Goal: Task Accomplishment & Management: Manage account settings

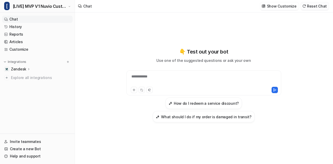
click at [313, 8] on button "Reset Chat" at bounding box center [315, 6] width 28 height 8
click at [166, 78] on div "**********" at bounding box center [204, 80] width 153 height 12
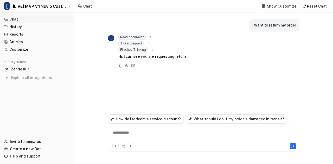
click at [147, 44] on icon at bounding box center [149, 44] width 4 height 4
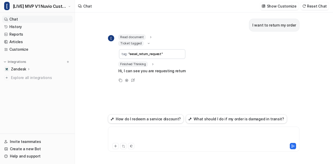
click at [145, 139] on div at bounding box center [203, 136] width 189 height 12
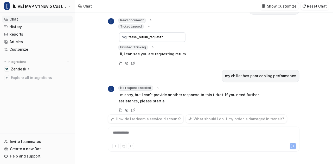
scroll to position [23, 0]
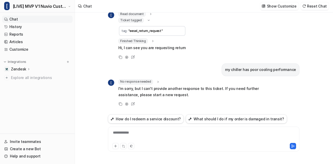
click at [158, 82] on icon at bounding box center [158, 82] width 1 height 2
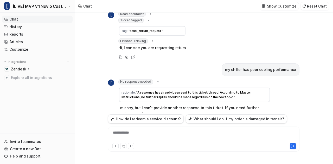
click at [157, 82] on icon at bounding box center [158, 82] width 4 height 4
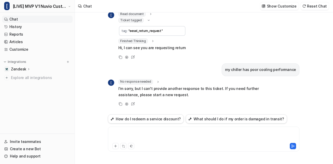
click at [141, 135] on div at bounding box center [203, 136] width 189 height 12
click at [23, 51] on link "Customize" at bounding box center [37, 49] width 71 height 7
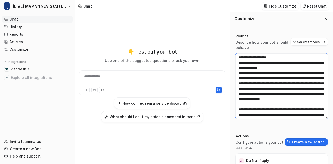
click at [261, 84] on textarea at bounding box center [282, 86] width 92 height 66
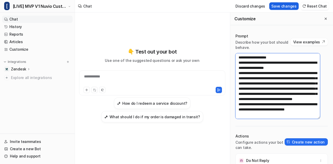
type textarea "**********"
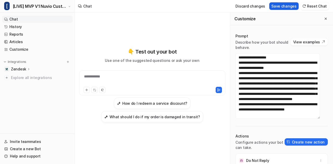
click at [294, 7] on button "Save changes" at bounding box center [284, 6] width 29 height 8
click at [324, 19] on icon "Close flyout" at bounding box center [326, 19] width 4 height 4
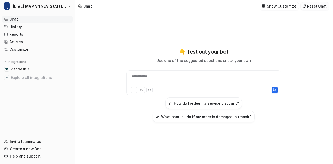
click at [324, 6] on button "Reset Chat" at bounding box center [315, 6] width 28 height 8
click at [174, 79] on div at bounding box center [204, 80] width 153 height 12
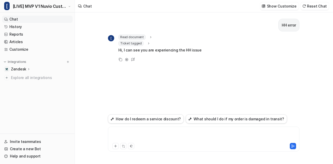
click at [150, 136] on div at bounding box center [203, 136] width 189 height 12
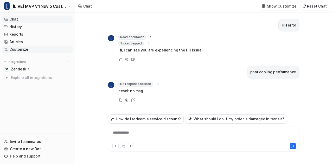
click at [21, 47] on link "Customize" at bounding box center [37, 49] width 71 height 7
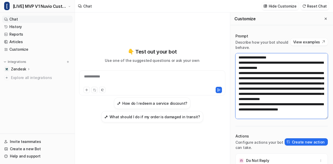
click at [259, 79] on textarea at bounding box center [282, 86] width 92 height 66
paste textarea
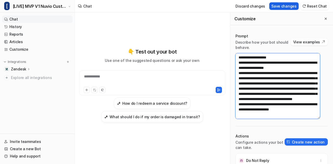
type textarea "**********"
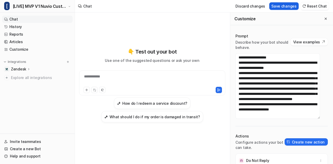
click at [290, 4] on button "Save changes" at bounding box center [284, 6] width 29 height 8
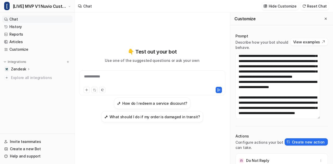
scroll to position [23, 0]
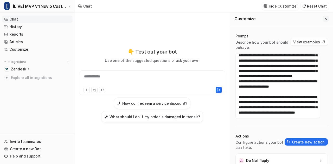
click at [324, 17] on icon "Close flyout" at bounding box center [326, 19] width 4 height 4
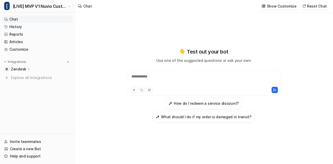
scroll to position [461, 0]
click at [313, 6] on button "Reset Chat" at bounding box center [315, 6] width 28 height 8
click at [149, 78] on div at bounding box center [204, 80] width 153 height 12
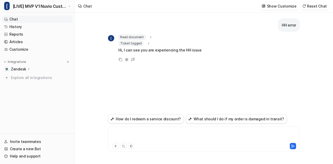
click at [133, 134] on div at bounding box center [203, 136] width 189 height 12
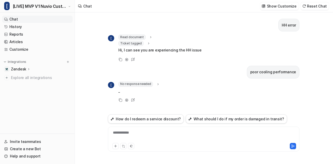
click at [133, 134] on div "**********" at bounding box center [203, 136] width 189 height 12
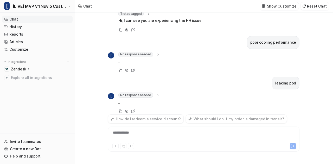
scroll to position [36, 0]
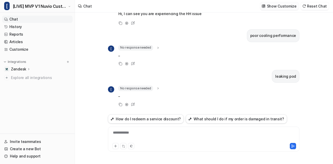
click at [278, 4] on p "Show Customize" at bounding box center [282, 5] width 30 height 5
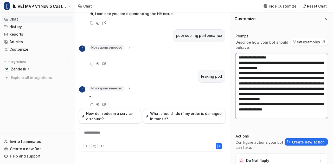
click at [269, 72] on textarea at bounding box center [282, 86] width 92 height 66
paste textarea
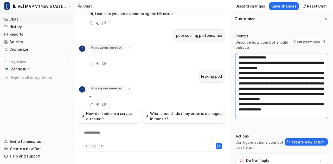
scroll to position [0, 0]
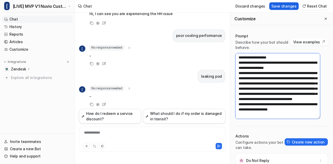
type textarea "**********"
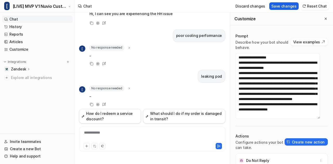
click at [287, 6] on button "Save changes" at bounding box center [284, 6] width 29 height 8
click at [323, 16] on button "Close flyout" at bounding box center [326, 19] width 6 height 6
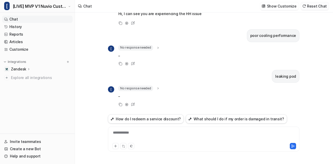
click at [324, 5] on button "Reset Chat" at bounding box center [315, 6] width 28 height 8
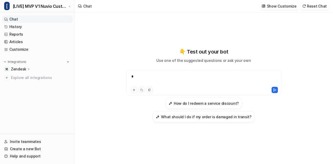
click at [163, 79] on div "*" at bounding box center [204, 80] width 153 height 12
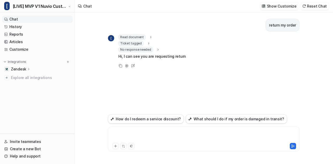
click at [142, 133] on div at bounding box center [203, 136] width 189 height 12
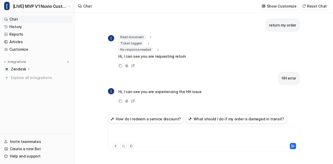
click at [142, 133] on div at bounding box center [203, 136] width 189 height 12
click at [314, 9] on button "Reset Chat" at bounding box center [315, 6] width 28 height 8
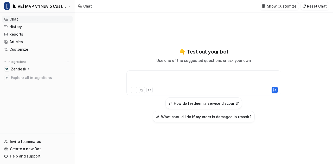
click at [165, 82] on div at bounding box center [204, 80] width 153 height 12
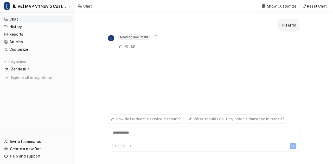
click at [125, 135] on div "**********" at bounding box center [203, 136] width 189 height 12
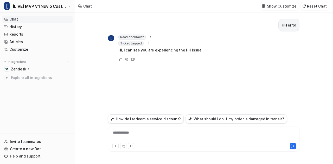
click at [129, 135] on div "**********" at bounding box center [203, 136] width 189 height 12
click at [158, 83] on icon at bounding box center [158, 84] width 4 height 4
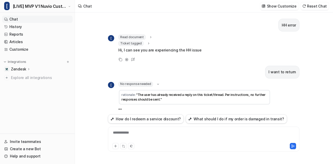
click at [158, 83] on icon at bounding box center [158, 85] width 4 height 4
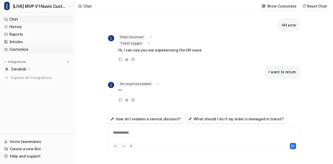
click at [14, 48] on link "Customize" at bounding box center [37, 49] width 71 height 7
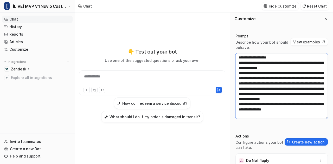
click at [262, 81] on textarea at bounding box center [282, 86] width 92 height 66
paste textarea "**********"
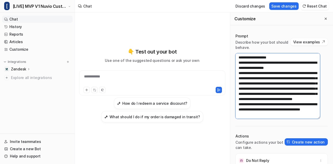
click at [271, 89] on textarea at bounding box center [278, 86] width 85 height 66
type textarea "**********"
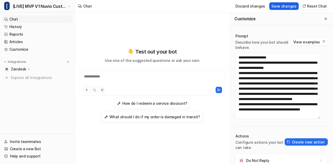
click at [294, 7] on button "Save changes" at bounding box center [284, 6] width 29 height 8
click at [315, 8] on button "Reset Chat" at bounding box center [315, 6] width 28 height 8
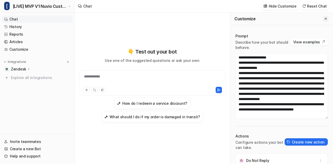
click at [323, 17] on button "Close flyout" at bounding box center [326, 19] width 6 height 6
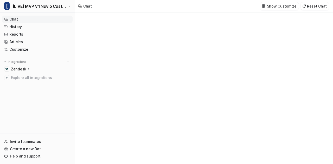
type textarea "**********"
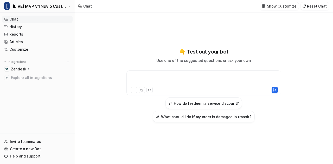
click at [151, 77] on div at bounding box center [204, 80] width 153 height 12
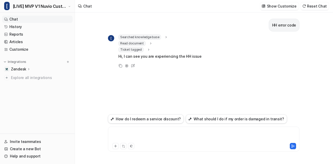
click at [136, 131] on div at bounding box center [203, 136] width 189 height 12
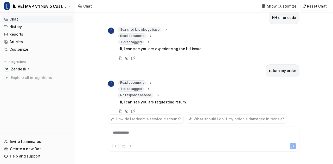
scroll to position [15, 0]
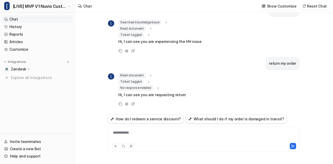
click at [158, 88] on icon at bounding box center [158, 88] width 4 height 4
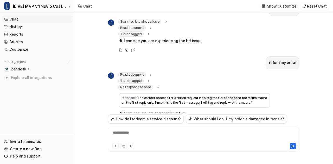
scroll to position [34, 0]
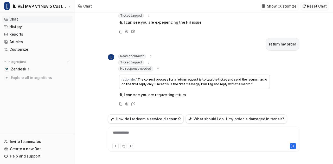
click at [320, 4] on button "Reset Chat" at bounding box center [315, 6] width 28 height 8
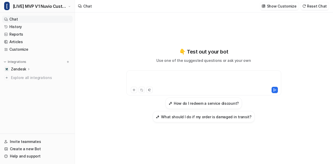
click at [174, 81] on div at bounding box center [204, 80] width 153 height 12
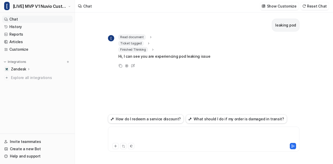
click at [133, 136] on div at bounding box center [203, 136] width 189 height 12
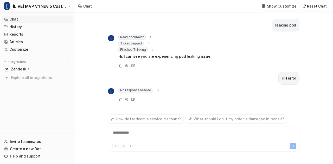
scroll to position [2, 0]
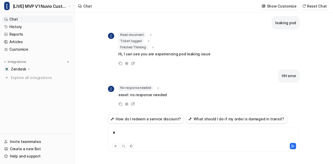
click at [156, 134] on div "*" at bounding box center [203, 136] width 189 height 12
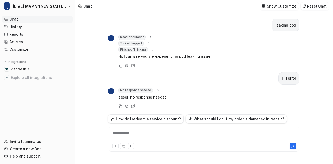
scroll to position [38, 0]
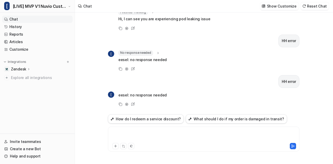
click at [140, 131] on div at bounding box center [203, 136] width 189 height 12
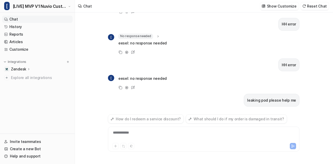
scroll to position [73, 0]
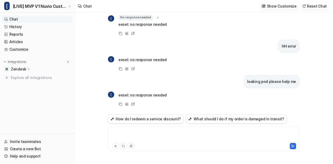
click at [134, 135] on div at bounding box center [203, 136] width 189 height 12
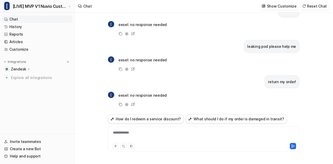
scroll to position [0, 0]
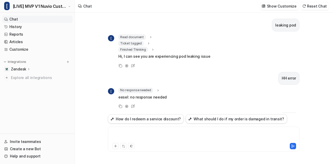
click at [167, 137] on div at bounding box center [203, 136] width 189 height 12
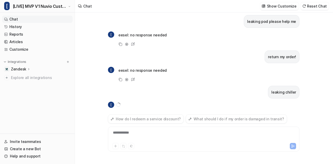
scroll to position [143, 0]
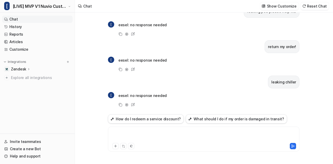
click at [167, 137] on div at bounding box center [203, 136] width 189 height 12
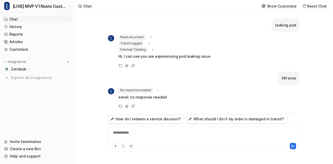
scroll to position [179, 0]
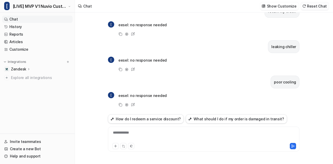
click at [318, 8] on button "Reset Chat" at bounding box center [315, 6] width 28 height 8
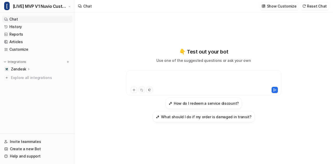
click at [154, 77] on div at bounding box center [204, 80] width 153 height 12
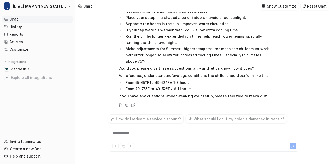
scroll to position [107, 0]
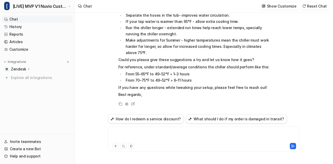
click at [141, 137] on div at bounding box center [203, 136] width 189 height 12
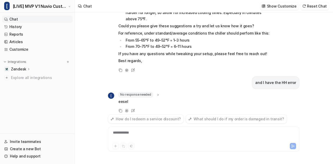
scroll to position [147, 0]
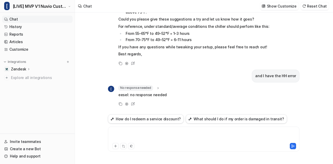
click at [150, 135] on div at bounding box center [203, 136] width 189 height 12
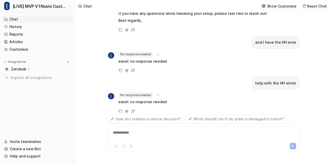
scroll to position [188, 0]
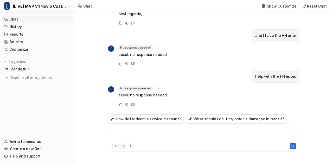
click at [138, 135] on div at bounding box center [203, 136] width 189 height 12
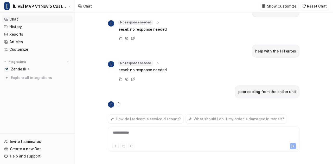
scroll to position [223, 0]
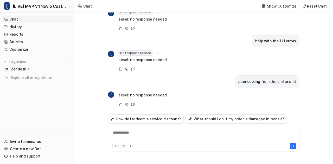
click at [138, 135] on div "**********" at bounding box center [203, 136] width 189 height 12
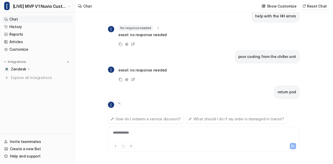
scroll to position [258, 0]
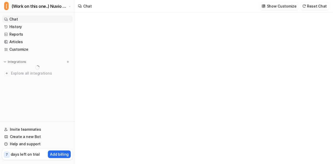
type textarea "**********"
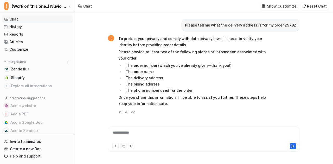
scroll to position [703, 0]
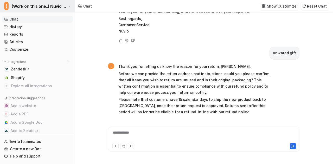
click at [57, 6] on span "(Work on this one..) Nuvio Customer Service Expert Bot" at bounding box center [40, 6] width 56 height 7
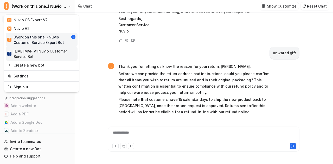
click at [38, 55] on div "[ [LIVE] MVP V1 Nuvio Customer Service Bot" at bounding box center [41, 53] width 69 height 11
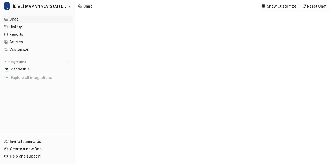
type textarea "**********"
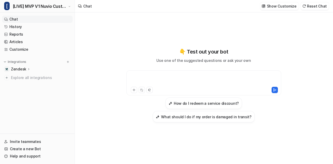
click at [192, 84] on div at bounding box center [204, 80] width 153 height 12
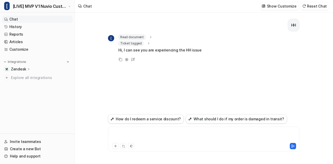
click at [156, 132] on div at bounding box center [203, 136] width 189 height 12
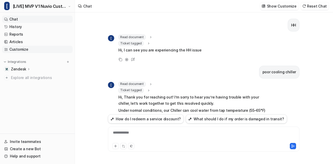
click at [16, 48] on link "Customize" at bounding box center [37, 49] width 71 height 7
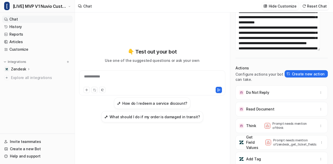
scroll to position [34, 0]
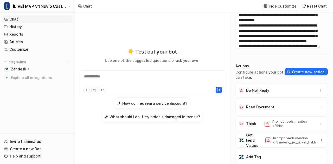
click at [248, 64] on p "Actions" at bounding box center [260, 66] width 49 height 5
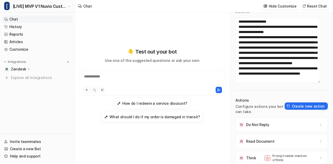
scroll to position [0, 0]
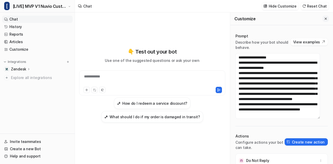
click at [325, 18] on icon "Close flyout" at bounding box center [326, 19] width 2 height 2
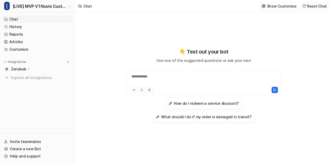
click at [318, 8] on button "Reset Chat" at bounding box center [315, 6] width 28 height 8
click at [173, 83] on div at bounding box center [204, 80] width 153 height 12
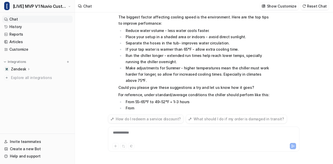
scroll to position [107, 0]
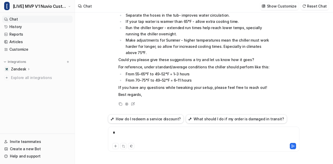
click at [140, 133] on div "*" at bounding box center [203, 136] width 189 height 12
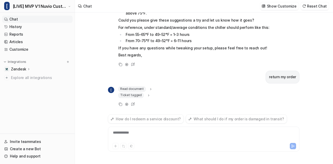
scroll to position [153, 0]
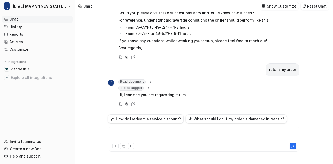
click at [137, 133] on div at bounding box center [203, 136] width 189 height 12
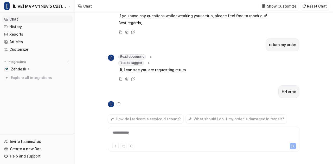
scroll to position [189, 0]
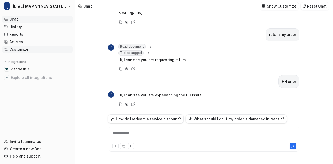
click at [21, 49] on link "Customize" at bounding box center [37, 49] width 71 height 7
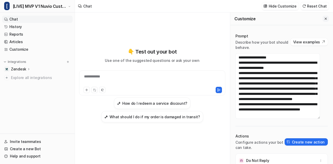
click at [324, 18] on icon "Close flyout" at bounding box center [326, 19] width 4 height 4
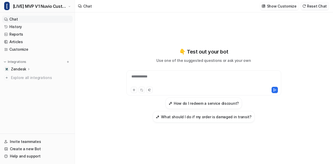
click at [323, 7] on button "Reset Chat" at bounding box center [315, 6] width 28 height 8
click at [179, 79] on div "**********" at bounding box center [204, 80] width 153 height 12
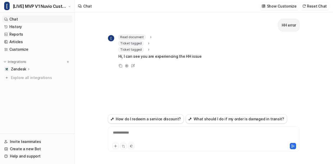
click at [139, 140] on div "**********" at bounding box center [203, 136] width 189 height 12
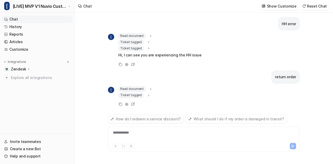
scroll to position [9, 0]
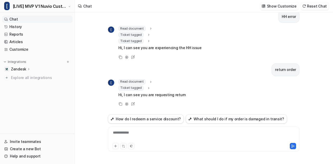
click at [306, 6] on img at bounding box center [305, 6] width 4 height 4
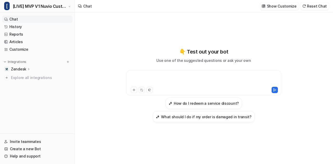
click at [186, 79] on div at bounding box center [204, 80] width 153 height 12
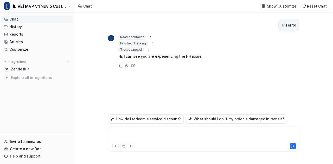
click at [145, 134] on div at bounding box center [203, 136] width 189 height 12
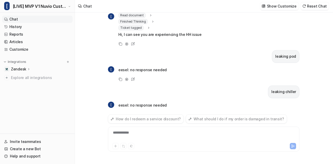
scroll to position [32, 0]
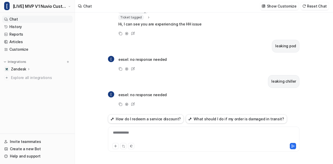
click at [321, 11] on div "Show Customize Reset Chat" at bounding box center [294, 6] width 73 height 12
click at [316, 8] on button "Reset Chat" at bounding box center [315, 6] width 28 height 8
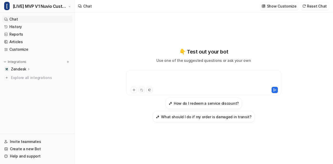
click at [158, 80] on div at bounding box center [204, 80] width 153 height 12
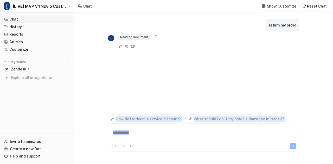
drag, startPoint x: 158, startPoint y: 80, endPoint x: 149, endPoint y: 136, distance: 57.1
click at [149, 136] on div "**********" at bounding box center [204, 89] width 192 height 152
click at [149, 136] on div "**********" at bounding box center [203, 136] width 189 height 12
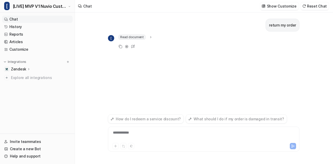
click at [149, 136] on div "**********" at bounding box center [203, 136] width 189 height 12
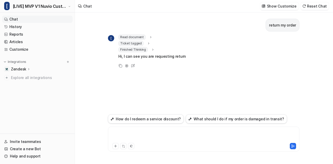
click at [129, 133] on div at bounding box center [203, 136] width 189 height 12
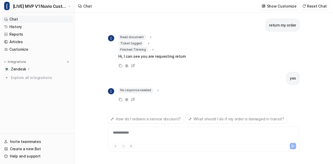
scroll to position [2, 0]
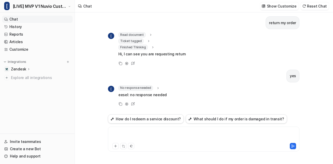
click at [129, 133] on div at bounding box center [203, 136] width 189 height 12
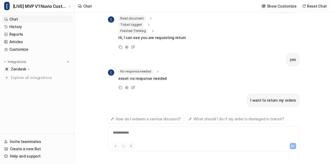
scroll to position [38, 0]
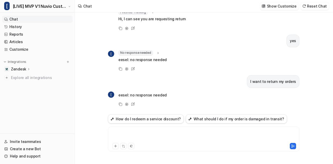
click at [129, 133] on div at bounding box center [203, 136] width 189 height 12
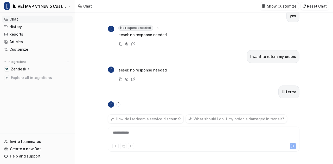
scroll to position [73, 0]
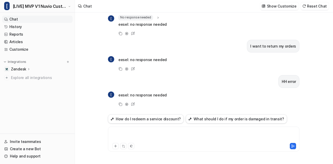
click at [129, 133] on div at bounding box center [203, 136] width 189 height 12
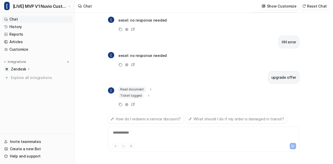
scroll to position [120, 0]
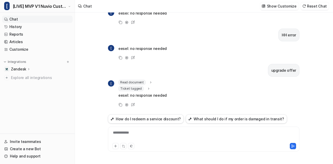
click at [147, 88] on icon at bounding box center [149, 89] width 4 height 4
click at [141, 134] on div at bounding box center [203, 136] width 189 height 12
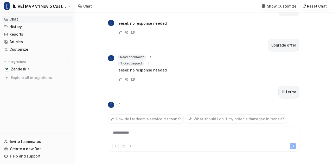
scroll to position [155, 0]
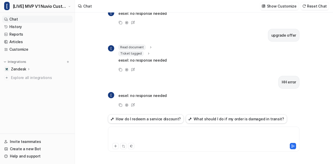
click at [141, 134] on div at bounding box center [203, 136] width 189 height 12
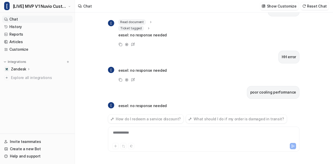
scroll to position [190, 0]
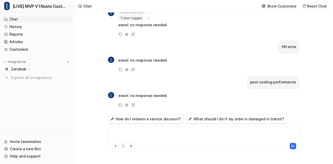
click at [141, 134] on div at bounding box center [203, 136] width 189 height 12
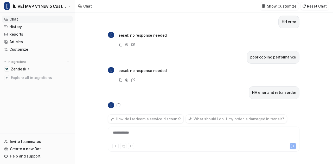
scroll to position [225, 0]
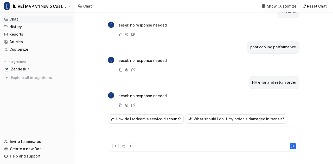
drag, startPoint x: 141, startPoint y: 134, endPoint x: 333, endPoint y: -20, distance: 246.1
click at [329, 0] on html "[ [LIVE] MVP V1 Nuvio Customer Service Bot Chat History Reports Articles Custom…" at bounding box center [166, 82] width 333 height 164
click at [313, 9] on button "Reset Chat" at bounding box center [315, 6] width 28 height 8
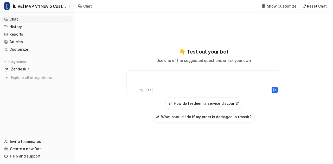
click at [170, 77] on div at bounding box center [204, 80] width 153 height 12
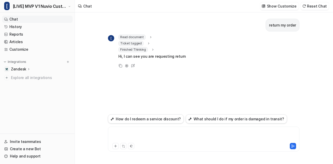
click at [133, 135] on div at bounding box center [203, 136] width 189 height 12
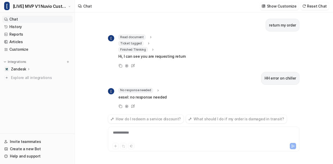
scroll to position [2, 0]
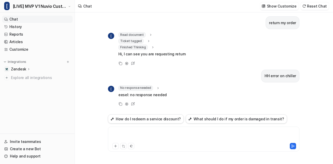
click at [140, 133] on div at bounding box center [203, 136] width 189 height 12
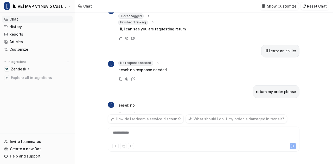
scroll to position [38, 0]
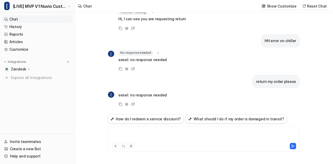
click at [128, 135] on div at bounding box center [203, 136] width 189 height 12
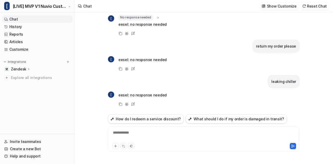
scroll to position [0, 0]
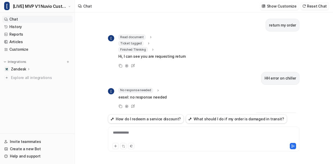
click at [319, 6] on button "Reset Chat" at bounding box center [315, 6] width 28 height 8
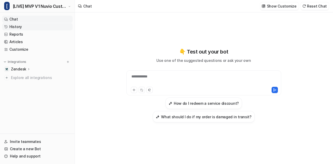
click at [30, 27] on link "History" at bounding box center [37, 26] width 71 height 7
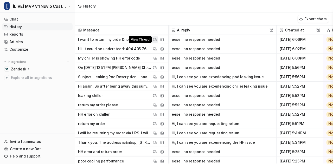
click at [154, 39] on img at bounding box center [155, 40] width 4 height 4
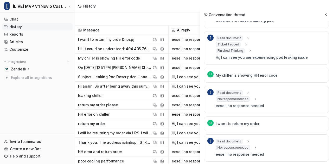
scroll to position [20, 0]
click at [328, 15] on button at bounding box center [326, 14] width 6 height 6
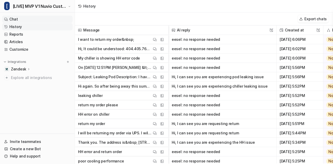
click at [29, 17] on link "Chat" at bounding box center [37, 19] width 71 height 7
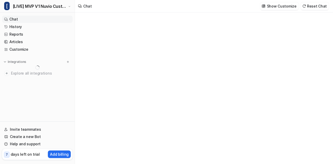
type textarea "**********"
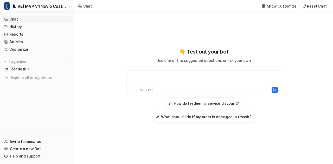
click at [185, 77] on div at bounding box center [204, 80] width 153 height 12
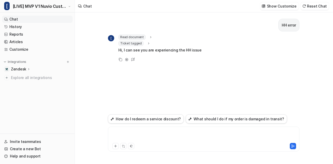
click at [152, 132] on div at bounding box center [203, 136] width 189 height 12
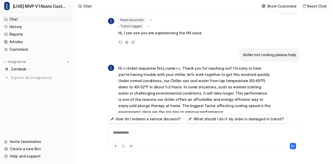
scroll to position [133, 0]
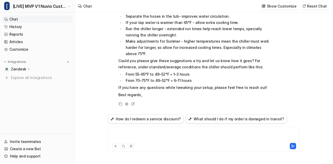
click at [155, 137] on div at bounding box center [203, 136] width 189 height 12
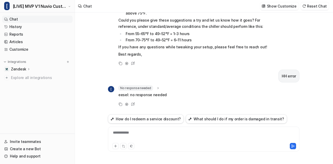
scroll to position [0, 0]
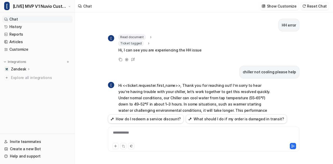
click at [318, 6] on button "Reset Chat" at bounding box center [315, 6] width 28 height 8
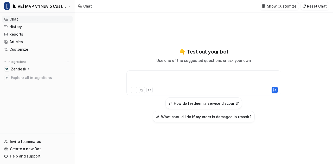
click at [178, 78] on div at bounding box center [204, 80] width 153 height 12
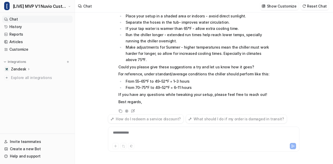
scroll to position [120, 0]
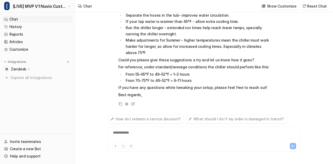
click at [155, 135] on div "**********" at bounding box center [203, 136] width 189 height 12
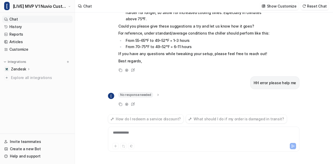
scroll to position [160, 0]
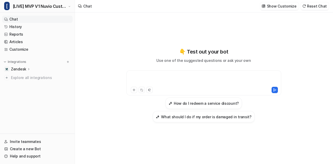
click at [176, 76] on div at bounding box center [204, 80] width 153 height 12
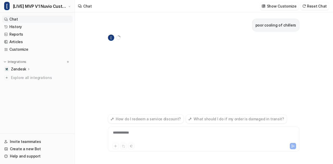
scroll to position [0, 0]
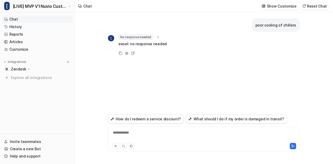
click at [324, 6] on button "Reset Chat" at bounding box center [315, 6] width 28 height 8
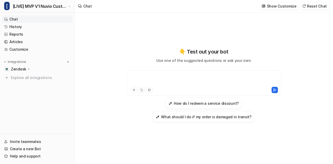
click at [180, 80] on div at bounding box center [204, 80] width 153 height 12
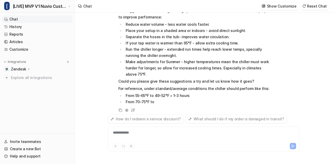
scroll to position [113, 0]
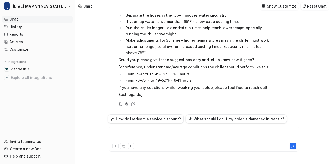
click at [149, 141] on div at bounding box center [203, 136] width 189 height 12
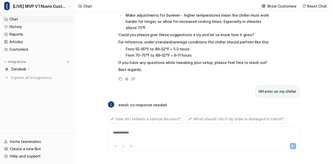
scroll to position [148, 0]
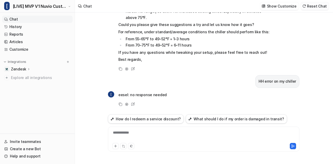
click at [315, 4] on button "Reset Chat" at bounding box center [315, 6] width 28 height 8
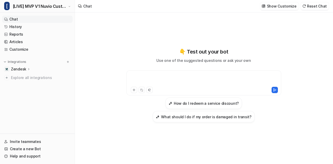
click at [186, 75] on div at bounding box center [204, 80] width 153 height 12
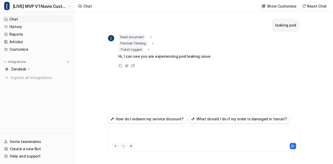
click at [144, 136] on div at bounding box center [203, 136] width 189 height 12
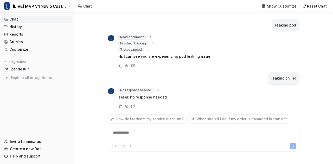
scroll to position [2, 0]
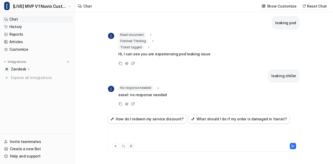
click at [144, 136] on div at bounding box center [203, 136] width 189 height 12
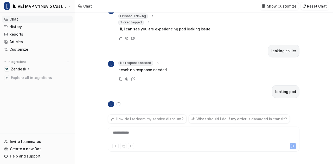
scroll to position [38, 0]
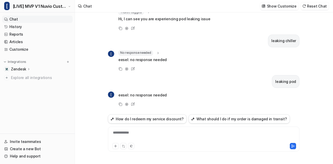
click at [144, 136] on div "**********" at bounding box center [203, 136] width 189 height 12
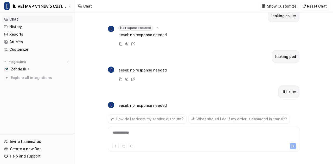
scroll to position [73, 0]
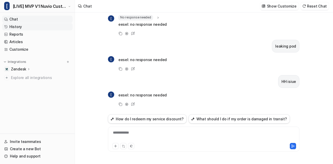
click at [24, 28] on link "History" at bounding box center [37, 26] width 71 height 7
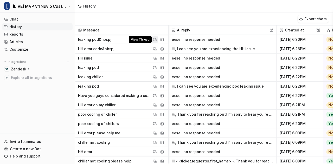
click at [155, 41] on img at bounding box center [155, 40] width 4 height 4
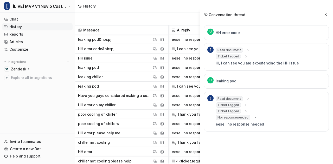
click at [246, 104] on icon at bounding box center [246, 105] width 4 height 4
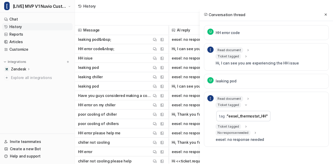
click at [246, 104] on icon at bounding box center [246, 105] width 4 height 4
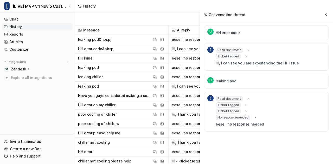
click at [244, 110] on icon at bounding box center [246, 111] width 4 height 4
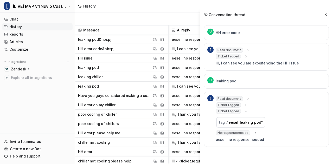
click at [244, 110] on icon at bounding box center [246, 112] width 4 height 4
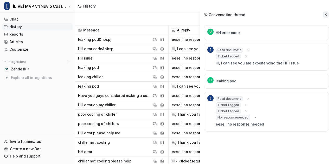
click at [327, 16] on icon at bounding box center [326, 15] width 4 height 4
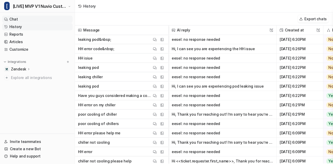
click at [42, 19] on link "Chat" at bounding box center [37, 19] width 71 height 7
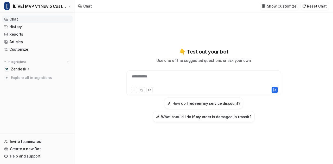
type textarea "**********"
click at [169, 81] on div at bounding box center [204, 80] width 153 height 12
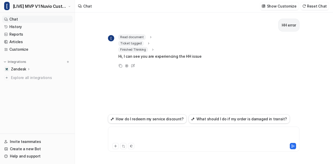
click at [134, 134] on div at bounding box center [203, 136] width 189 height 12
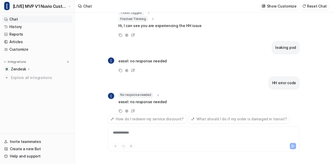
scroll to position [38, 0]
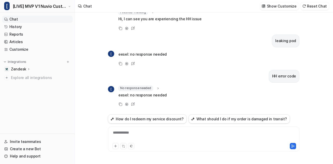
click at [158, 88] on icon at bounding box center [158, 88] width 4 height 4
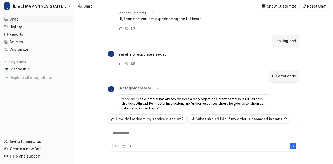
click at [158, 88] on icon at bounding box center [158, 89] width 4 height 4
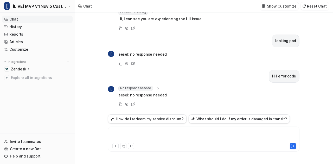
click at [142, 131] on div at bounding box center [203, 136] width 189 height 12
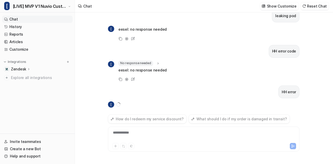
scroll to position [73, 0]
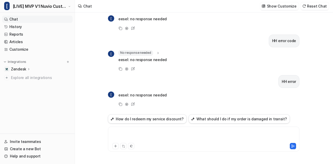
click at [151, 134] on div at bounding box center [203, 136] width 189 height 12
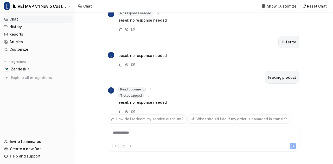
scroll to position [120, 0]
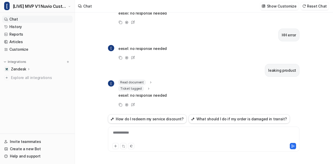
click at [147, 89] on icon at bounding box center [149, 89] width 4 height 4
click at [131, 137] on div "**********" at bounding box center [203, 136] width 189 height 12
click at [303, 8] on button "Reset Chat" at bounding box center [315, 6] width 28 height 8
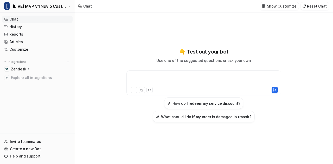
click at [155, 77] on div at bounding box center [204, 80] width 153 height 12
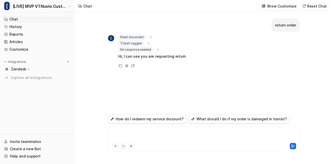
click at [141, 133] on div at bounding box center [203, 136] width 189 height 12
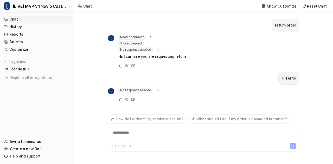
scroll to position [2, 0]
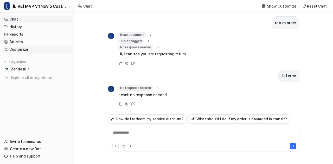
click at [30, 49] on link "Customize" at bounding box center [37, 49] width 71 height 7
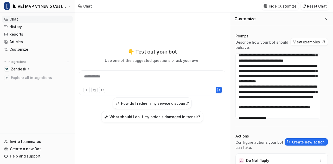
scroll to position [654, 0]
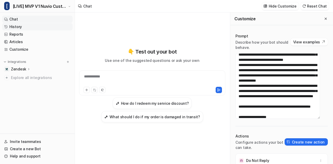
click at [17, 28] on link "History" at bounding box center [37, 26] width 71 height 7
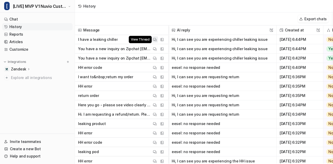
click at [154, 39] on img at bounding box center [155, 40] width 4 height 4
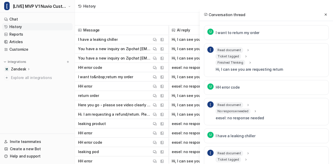
scroll to position [13, 0]
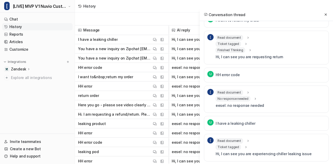
click at [248, 139] on icon at bounding box center [248, 141] width 4 height 4
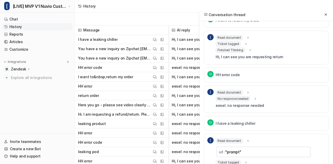
scroll to position [28, 0]
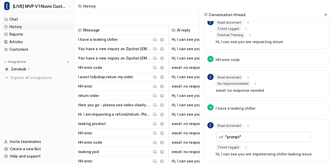
click at [242, 146] on div "Ticket tagged" at bounding box center [232, 147] width 32 height 5
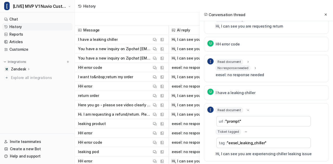
scroll to position [0, 0]
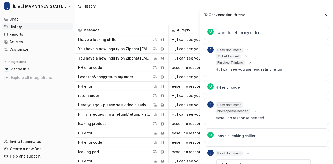
click at [248, 104] on icon at bounding box center [248, 105] width 1 height 2
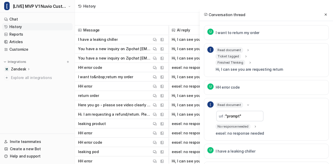
click at [256, 127] on div "No response needed rationale : "A reply has already been sent in this ticket/th…" at bounding box center [240, 126] width 48 height 5
click at [254, 127] on icon at bounding box center [256, 127] width 4 height 4
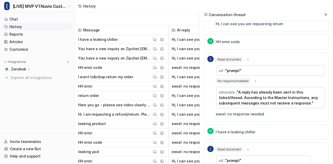
scroll to position [85, 0]
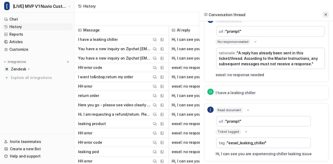
click at [327, 16] on icon at bounding box center [326, 15] width 4 height 4
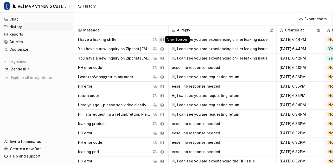
click at [164, 40] on img at bounding box center [162, 40] width 4 height 4
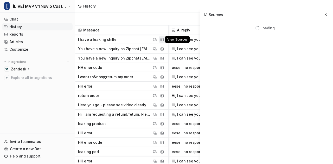
scroll to position [0, 0]
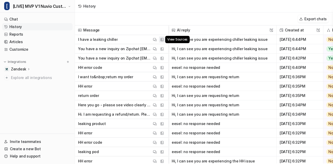
click at [163, 41] on button "View Sources" at bounding box center [162, 39] width 6 height 6
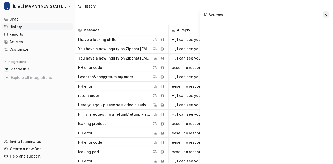
click at [325, 15] on div "Sources" at bounding box center [266, 14] width 133 height 13
click at [325, 15] on icon at bounding box center [326, 15] width 4 height 4
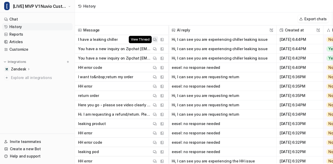
click at [155, 41] on img at bounding box center [155, 40] width 4 height 4
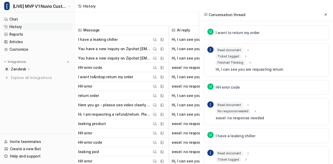
scroll to position [13, 0]
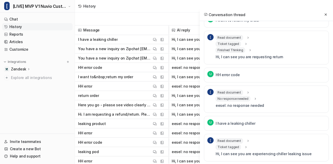
click at [246, 147] on icon at bounding box center [246, 147] width 1 height 2
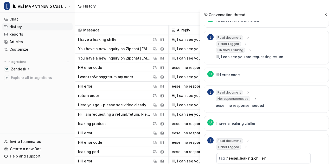
click at [245, 147] on icon at bounding box center [246, 147] width 2 height 1
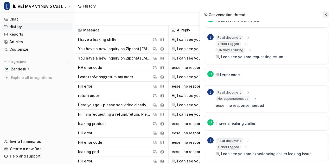
click at [329, 14] on button at bounding box center [326, 14] width 6 height 6
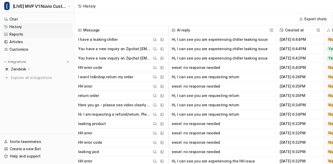
click at [29, 34] on link "Reports" at bounding box center [37, 34] width 71 height 7
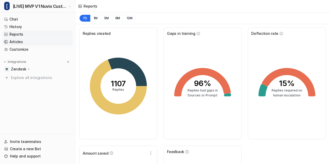
click at [37, 41] on link "Articles" at bounding box center [37, 41] width 71 height 7
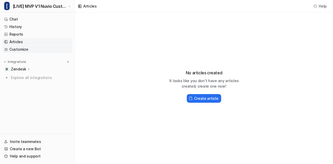
click at [37, 50] on link "Customize" at bounding box center [37, 49] width 71 height 7
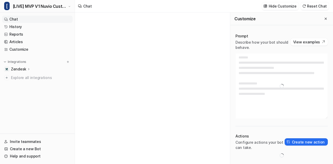
type textarea "**********"
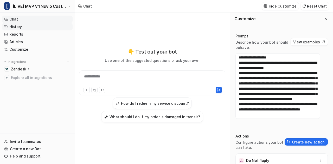
click at [31, 27] on link "History" at bounding box center [37, 26] width 71 height 7
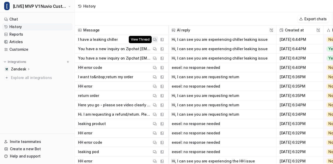
click at [154, 40] on img at bounding box center [155, 40] width 4 height 4
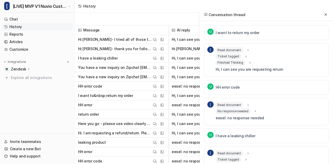
scroll to position [13, 0]
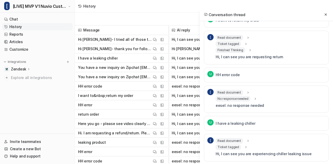
click at [244, 147] on icon at bounding box center [246, 148] width 4 height 4
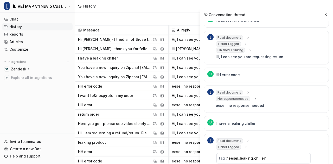
scroll to position [28, 0]
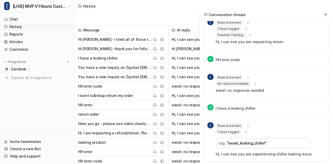
click at [265, 139] on td "tag : "eesel_leaking_chiller"" at bounding box center [264, 143] width 95 height 11
click at [326, 16] on icon at bounding box center [326, 15] width 4 height 4
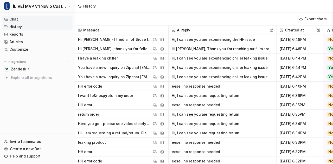
click at [21, 18] on link "Chat" at bounding box center [37, 19] width 71 height 7
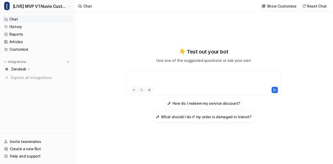
drag, startPoint x: 149, startPoint y: 84, endPoint x: 143, endPoint y: 77, distance: 9.0
click at [143, 77] on div at bounding box center [204, 80] width 153 height 12
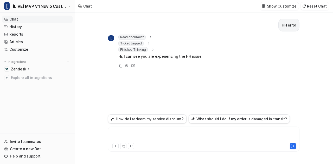
click at [160, 137] on div at bounding box center [203, 136] width 189 height 12
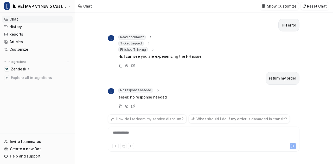
scroll to position [2, 0]
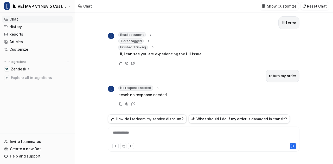
click at [160, 137] on div "**********" at bounding box center [203, 136] width 189 height 12
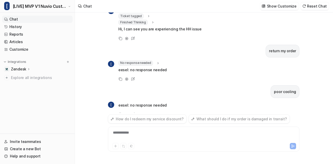
scroll to position [38, 0]
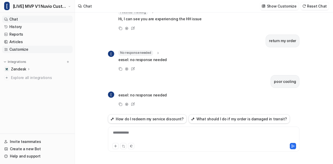
click at [22, 50] on link "Customize" at bounding box center [37, 49] width 71 height 7
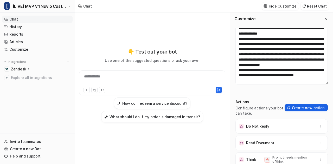
scroll to position [36, 0]
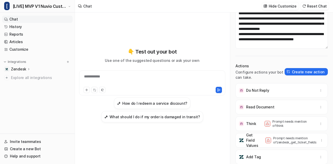
click at [243, 140] on img at bounding box center [241, 140] width 5 height 5
click at [299, 73] on button "Create new action" at bounding box center [306, 71] width 43 height 7
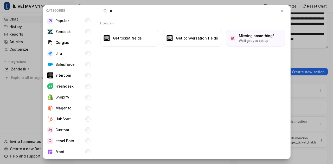
type input "***"
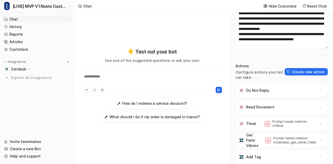
click at [246, 139] on p "Get Field Values" at bounding box center [252, 141] width 12 height 16
click at [320, 140] on icon "button" at bounding box center [322, 141] width 4 height 4
click at [304, 150] on button "Delete" at bounding box center [296, 152] width 56 height 10
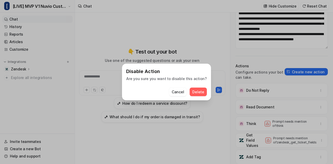
click at [200, 90] on span "Delete" at bounding box center [199, 91] width 12 height 5
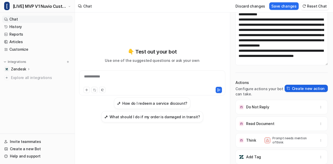
click at [300, 91] on button "Create new action" at bounding box center [306, 88] width 43 height 7
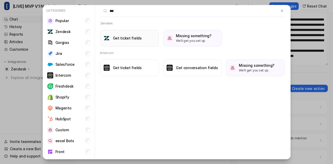
click at [127, 39] on h3 "Get ticket fields" at bounding box center [127, 37] width 29 height 5
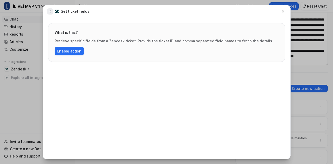
click at [51, 10] on icon at bounding box center [50, 11] width 4 height 4
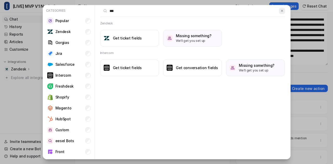
click at [283, 10] on img at bounding box center [283, 11] width 4 height 4
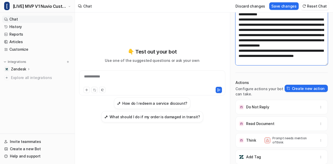
drag, startPoint x: 251, startPoint y: 39, endPoint x: 274, endPoint y: 39, distance: 23.4
click at [274, 39] on textarea at bounding box center [282, 33] width 92 height 66
click at [267, 43] on textarea at bounding box center [282, 33] width 92 height 66
click at [266, 36] on textarea at bounding box center [282, 33] width 92 height 66
paste textarea "**********"
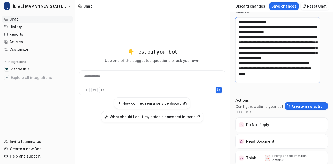
scroll to position [0, 0]
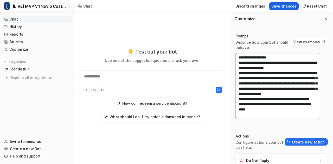
type textarea "**********"
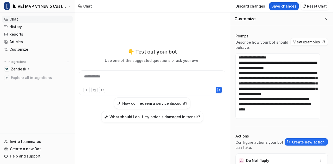
click at [286, 7] on button "Save changes" at bounding box center [284, 6] width 29 height 8
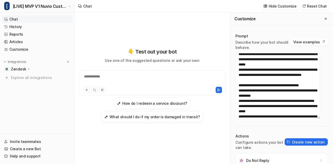
scroll to position [170, 0]
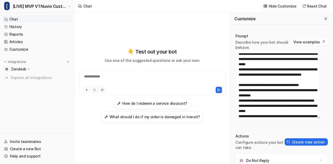
click at [324, 19] on icon "Close flyout" at bounding box center [326, 19] width 4 height 4
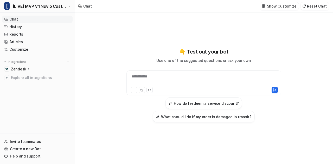
scroll to position [4553, 0]
click at [323, 3] on button "Reset Chat" at bounding box center [315, 6] width 28 height 8
click at [154, 77] on div at bounding box center [204, 80] width 153 height 12
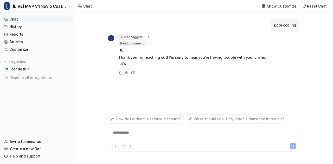
click at [147, 37] on icon at bounding box center [149, 37] width 4 height 4
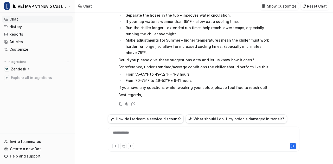
scroll to position [128, 0]
click at [134, 137] on div at bounding box center [203, 136] width 189 height 12
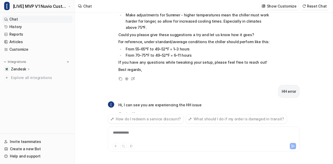
scroll to position [164, 0]
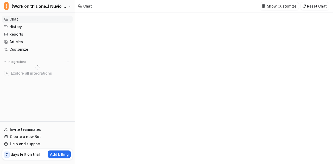
type textarea "**********"
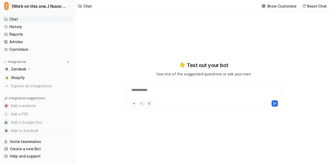
scroll to position [703, 0]
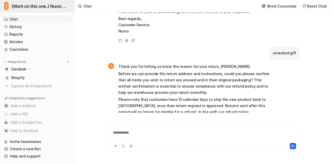
click at [59, 8] on span "(Work on this one..) Nuvio Customer Service Expert Bot" at bounding box center [40, 6] width 56 height 7
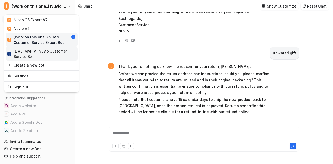
click at [39, 56] on div "[ [LIVE] MVP V1 Nuvio Customer Service Bot" at bounding box center [41, 53] width 69 height 11
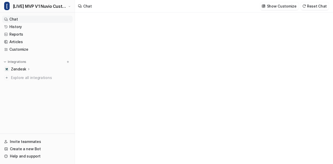
type textarea "**********"
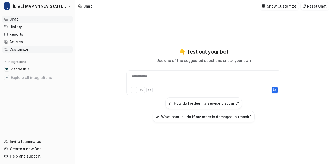
click at [34, 48] on link "Customize" at bounding box center [37, 49] width 71 height 7
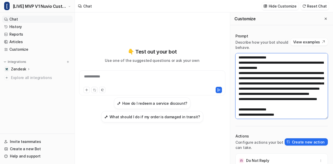
click at [268, 54] on textarea at bounding box center [282, 86] width 92 height 66
paste textarea "**********"
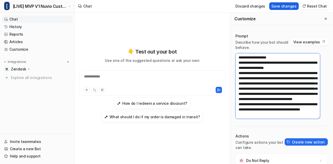
type textarea "**********"
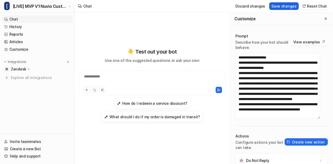
click at [285, 3] on button "Save changes" at bounding box center [284, 6] width 29 height 8
click at [324, 17] on icon "Close flyout" at bounding box center [326, 19] width 4 height 4
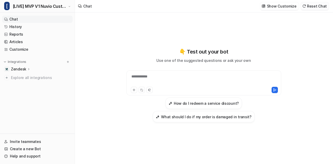
click at [319, 7] on button "Reset Chat" at bounding box center [315, 6] width 28 height 8
drag, startPoint x: 158, startPoint y: 73, endPoint x: 154, endPoint y: 76, distance: 4.5
click at [154, 76] on div "**********" at bounding box center [204, 83] width 155 height 25
click at [154, 76] on div at bounding box center [204, 80] width 153 height 12
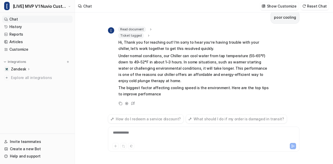
click at [138, 134] on div "**********" at bounding box center [203, 136] width 189 height 12
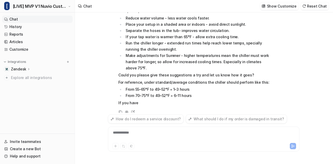
scroll to position [107, 0]
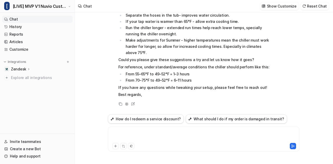
click at [138, 134] on div at bounding box center [203, 136] width 189 height 12
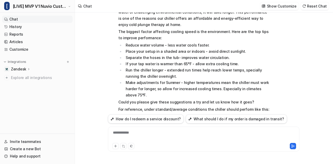
scroll to position [0, 0]
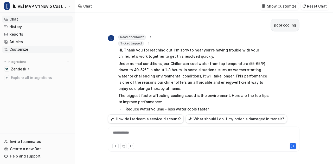
click at [18, 48] on link "Customize" at bounding box center [37, 49] width 71 height 7
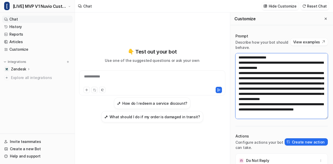
click at [285, 110] on textarea at bounding box center [282, 86] width 92 height 66
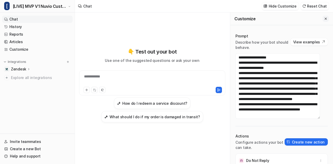
click at [324, 18] on icon "Close flyout" at bounding box center [326, 19] width 4 height 4
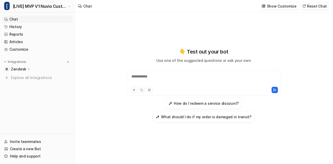
click at [319, 5] on button "Reset Chat" at bounding box center [315, 6] width 28 height 8
click at [29, 28] on link "History" at bounding box center [37, 26] width 71 height 7
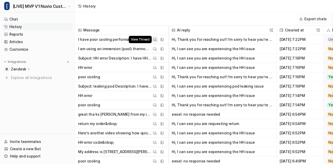
click at [156, 39] on img at bounding box center [155, 40] width 4 height 4
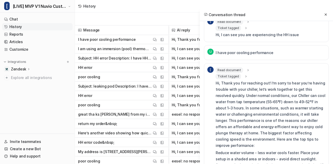
scroll to position [37, 0]
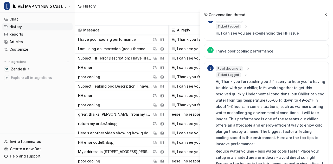
click at [246, 67] on icon at bounding box center [248, 69] width 4 height 4
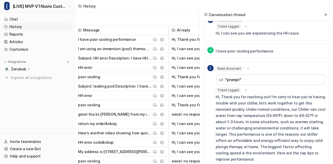
click at [246, 67] on icon at bounding box center [248, 69] width 4 height 4
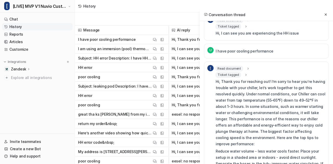
click at [244, 74] on icon at bounding box center [246, 75] width 4 height 4
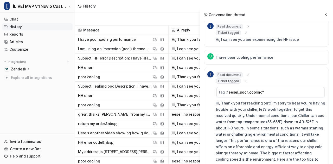
scroll to position [30, 0]
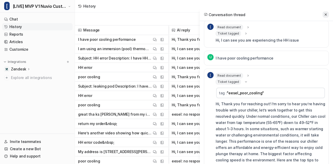
click at [325, 14] on icon at bounding box center [326, 15] width 4 height 4
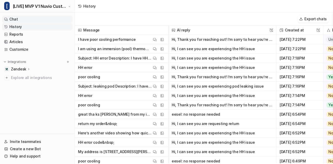
click at [30, 17] on link "Chat" at bounding box center [37, 19] width 71 height 7
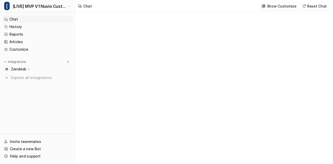
type textarea "**********"
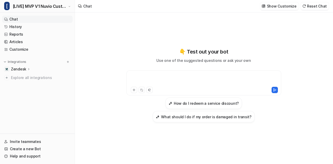
click at [169, 79] on div at bounding box center [204, 80] width 153 height 12
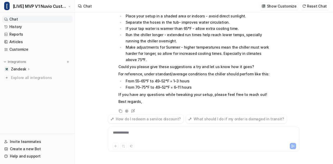
scroll to position [107, 0]
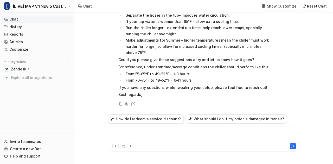
click at [140, 135] on div at bounding box center [203, 136] width 189 height 12
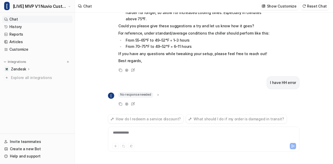
scroll to position [147, 0]
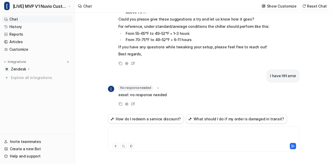
click at [137, 136] on div at bounding box center [203, 136] width 189 height 12
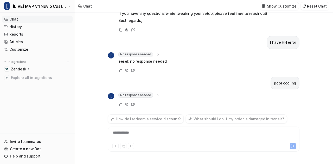
scroll to position [188, 0]
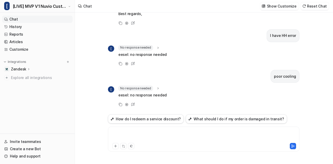
click at [137, 136] on div at bounding box center [203, 136] width 189 height 12
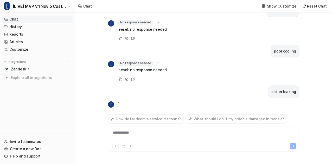
scroll to position [223, 0]
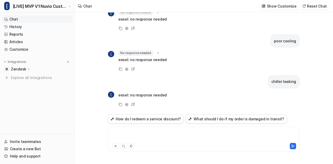
click at [137, 136] on div at bounding box center [203, 136] width 189 height 12
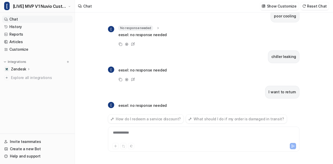
scroll to position [258, 0]
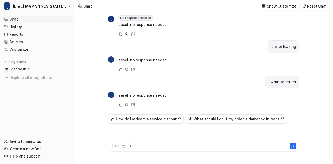
click at [137, 136] on div at bounding box center [203, 136] width 189 height 12
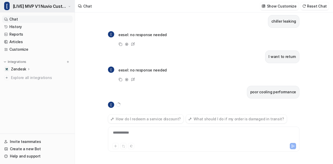
scroll to position [293, 0]
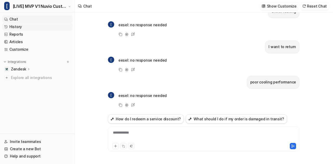
click at [33, 28] on link "History" at bounding box center [37, 26] width 71 height 7
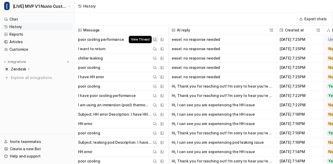
click at [155, 41] on img at bounding box center [155, 40] width 4 height 4
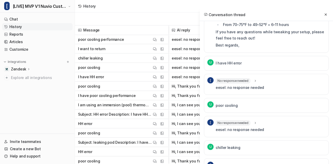
scroll to position [235, 0]
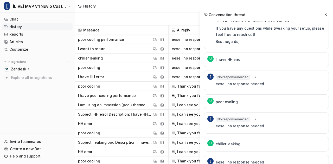
click at [255, 75] on icon at bounding box center [256, 77] width 4 height 4
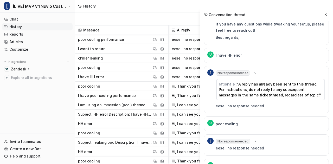
scroll to position [277, 0]
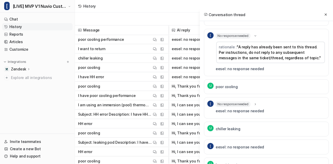
click at [254, 103] on icon at bounding box center [256, 105] width 4 height 4
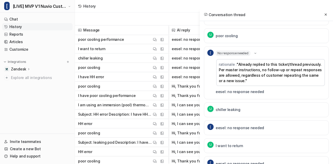
scroll to position [354, 0]
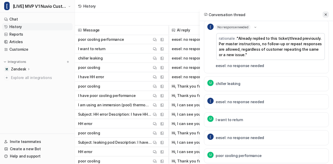
click at [328, 14] on button at bounding box center [326, 14] width 6 height 6
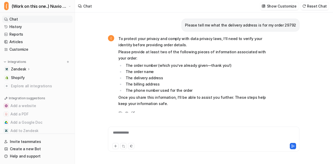
scroll to position [703, 0]
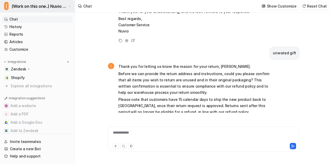
click at [45, 9] on span "(Work on this one..) Nuvio Customer Service Expert Bot" at bounding box center [40, 6] width 56 height 7
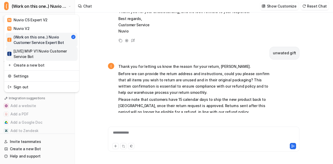
click at [30, 56] on div "[ [LIVE] MVP V1 Nuvio Customer Service Bot" at bounding box center [41, 53] width 69 height 11
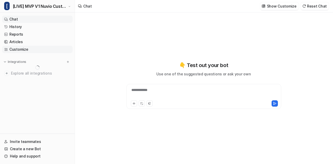
type textarea "**********"
click at [22, 48] on link "Customize" at bounding box center [37, 49] width 71 height 7
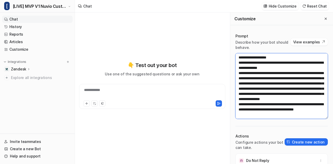
click at [255, 67] on textarea at bounding box center [282, 86] width 92 height 66
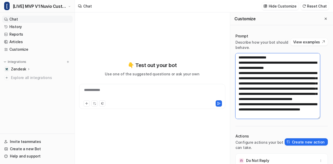
click at [255, 67] on textarea at bounding box center [278, 86] width 85 height 66
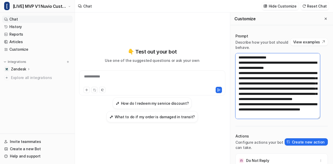
click at [255, 67] on textarea at bounding box center [278, 86] width 85 height 66
paste textarea "*"
click at [255, 67] on textarea at bounding box center [278, 86] width 85 height 66
click at [283, 60] on textarea at bounding box center [278, 86] width 85 height 66
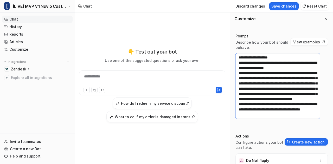
paste textarea
type textarea "**********"
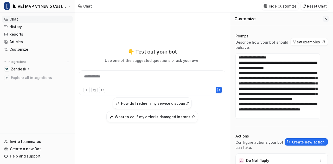
click at [324, 17] on icon "Close flyout" at bounding box center [326, 19] width 4 height 4
